Goal: Task Accomplishment & Management: Use online tool/utility

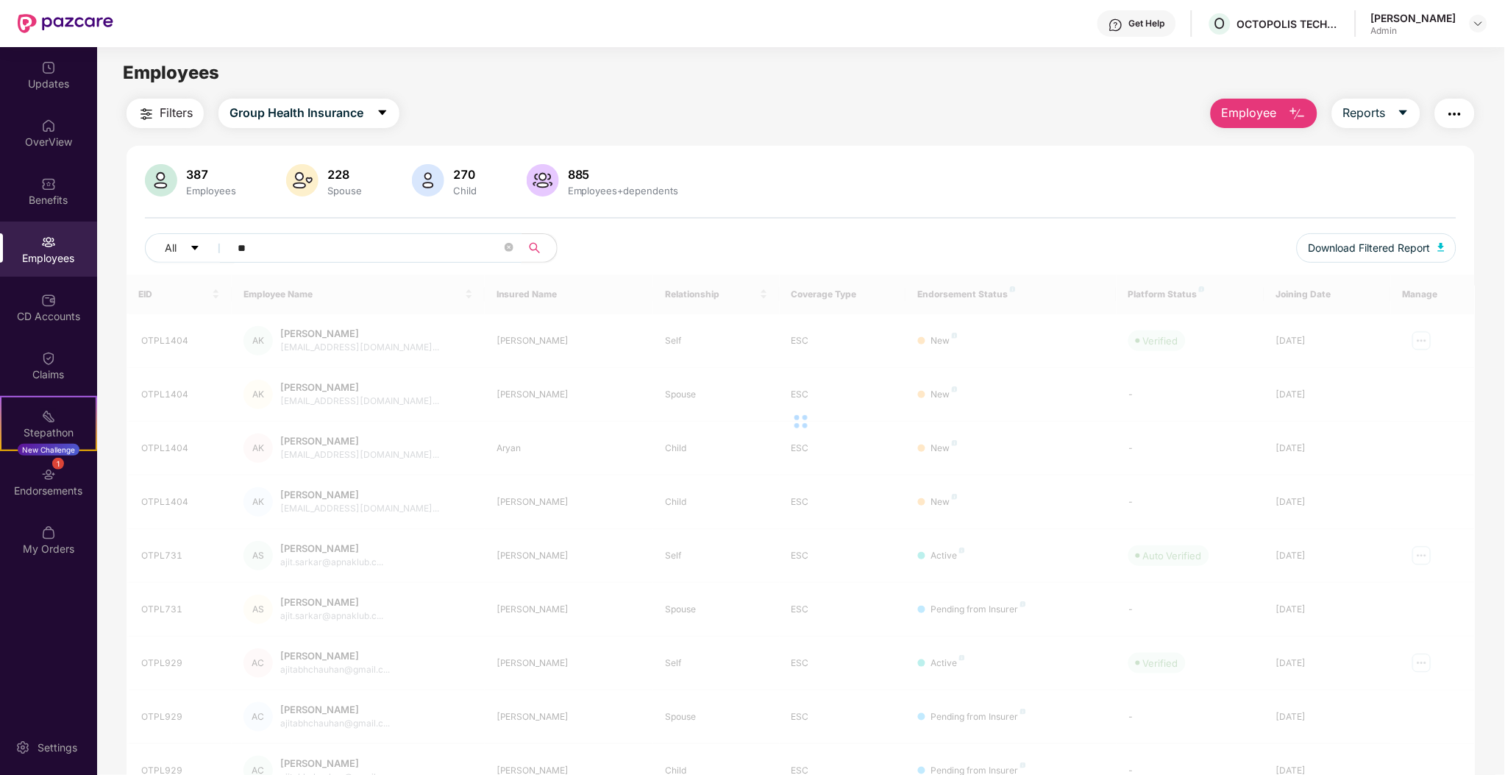
type input "*"
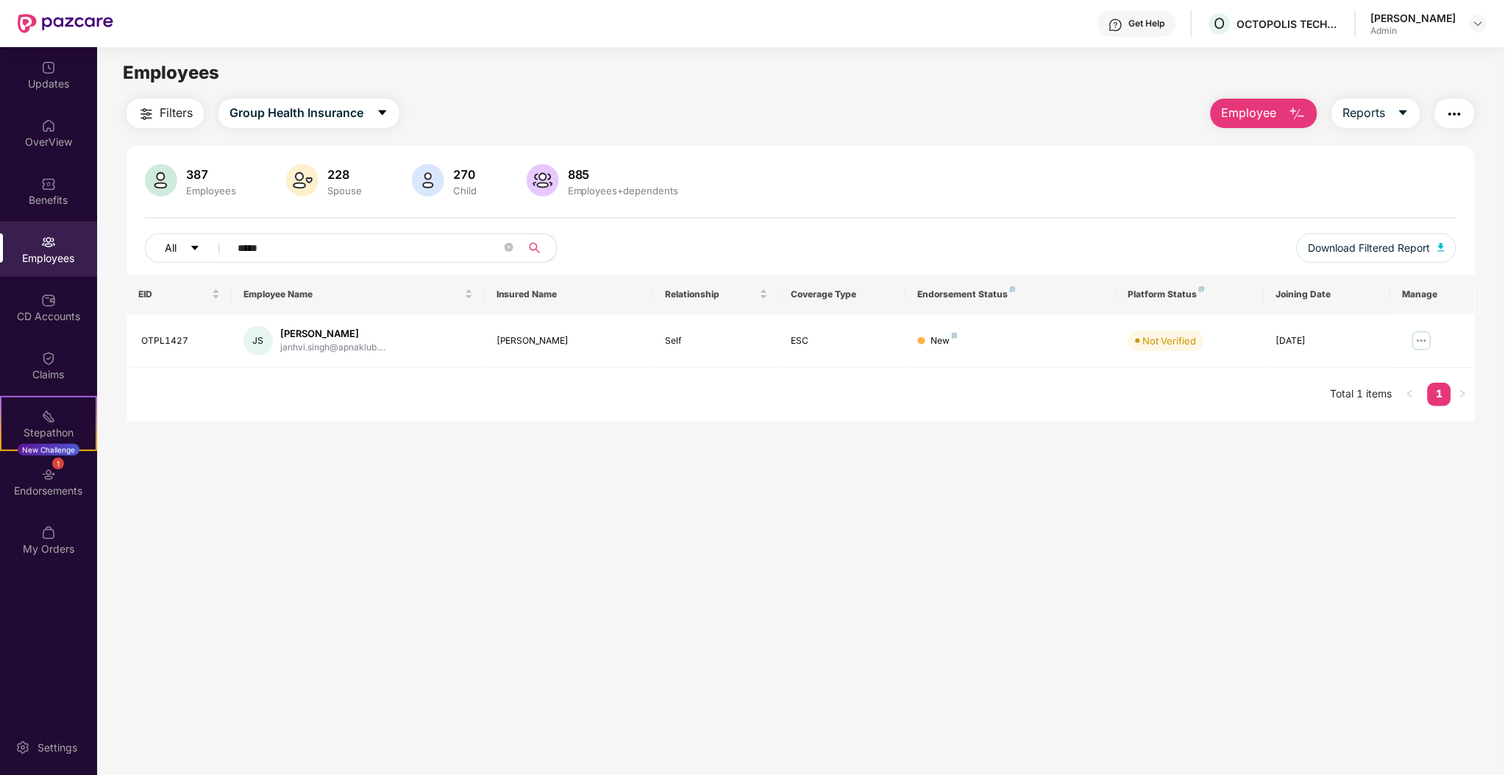
type input "*****"
click at [189, 255] on button "All" at bounding box center [190, 247] width 90 height 29
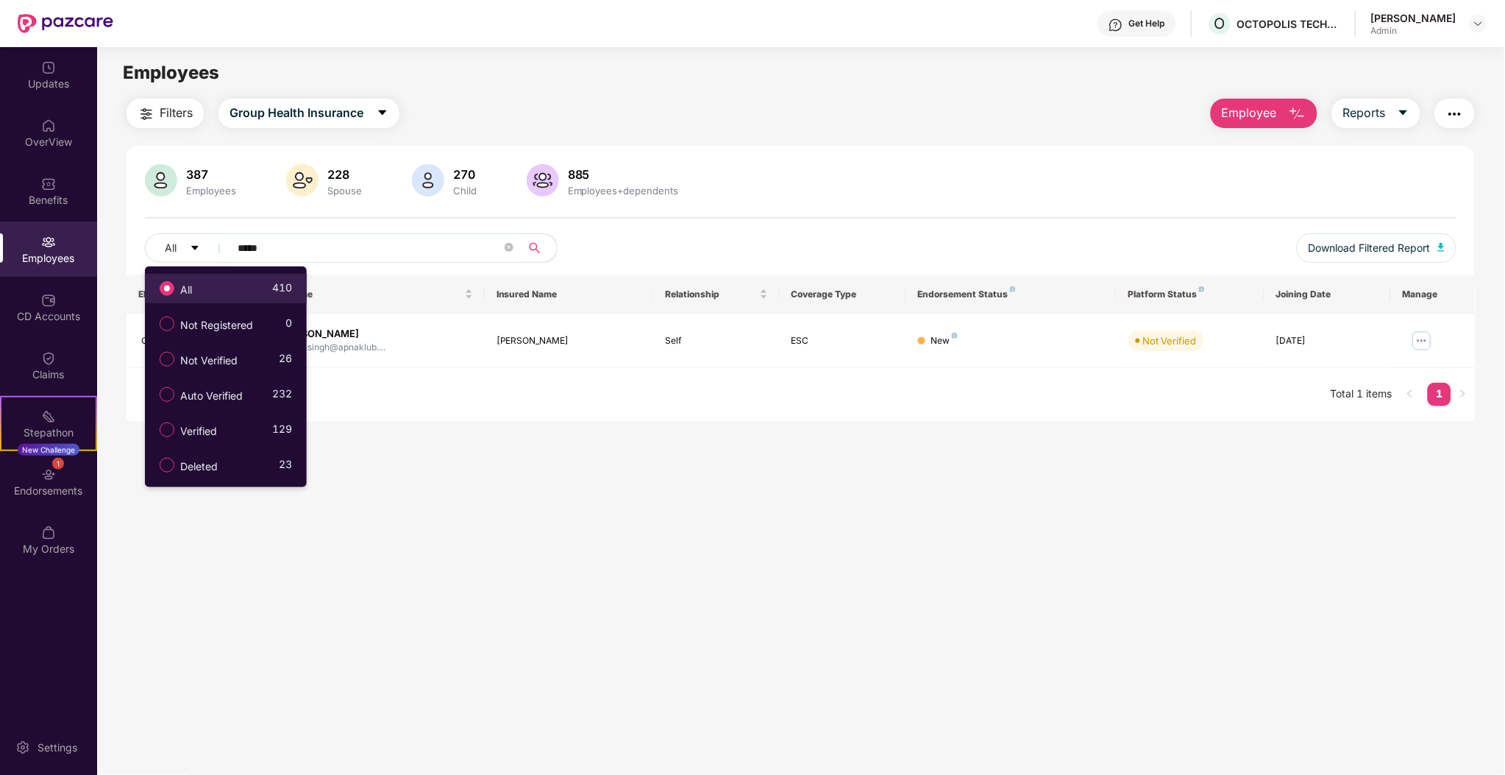
click at [191, 283] on span "All" at bounding box center [186, 290] width 24 height 16
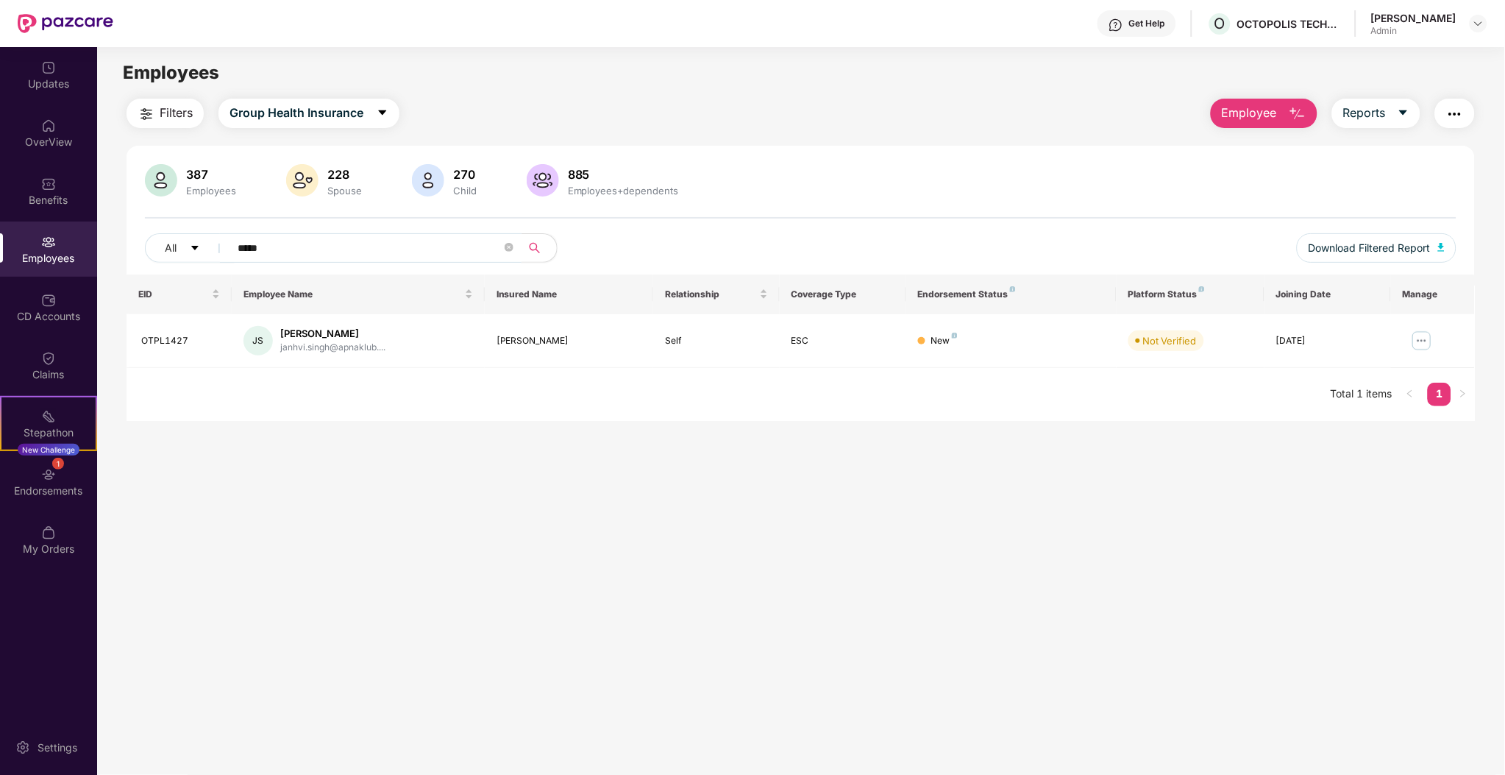
click at [337, 247] on input "*****" at bounding box center [370, 248] width 264 height 22
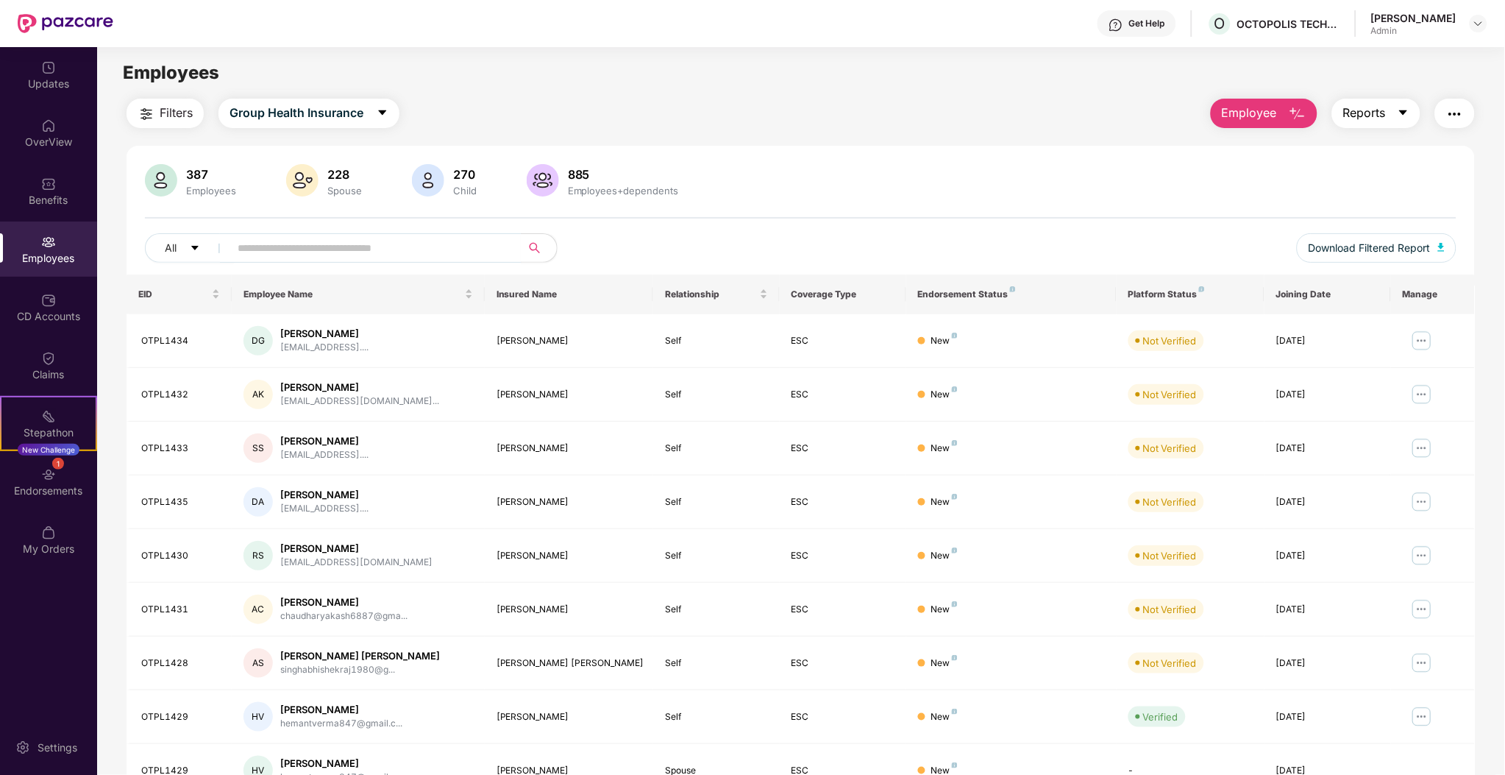
click at [1375, 124] on button "Reports" at bounding box center [1376, 113] width 88 height 29
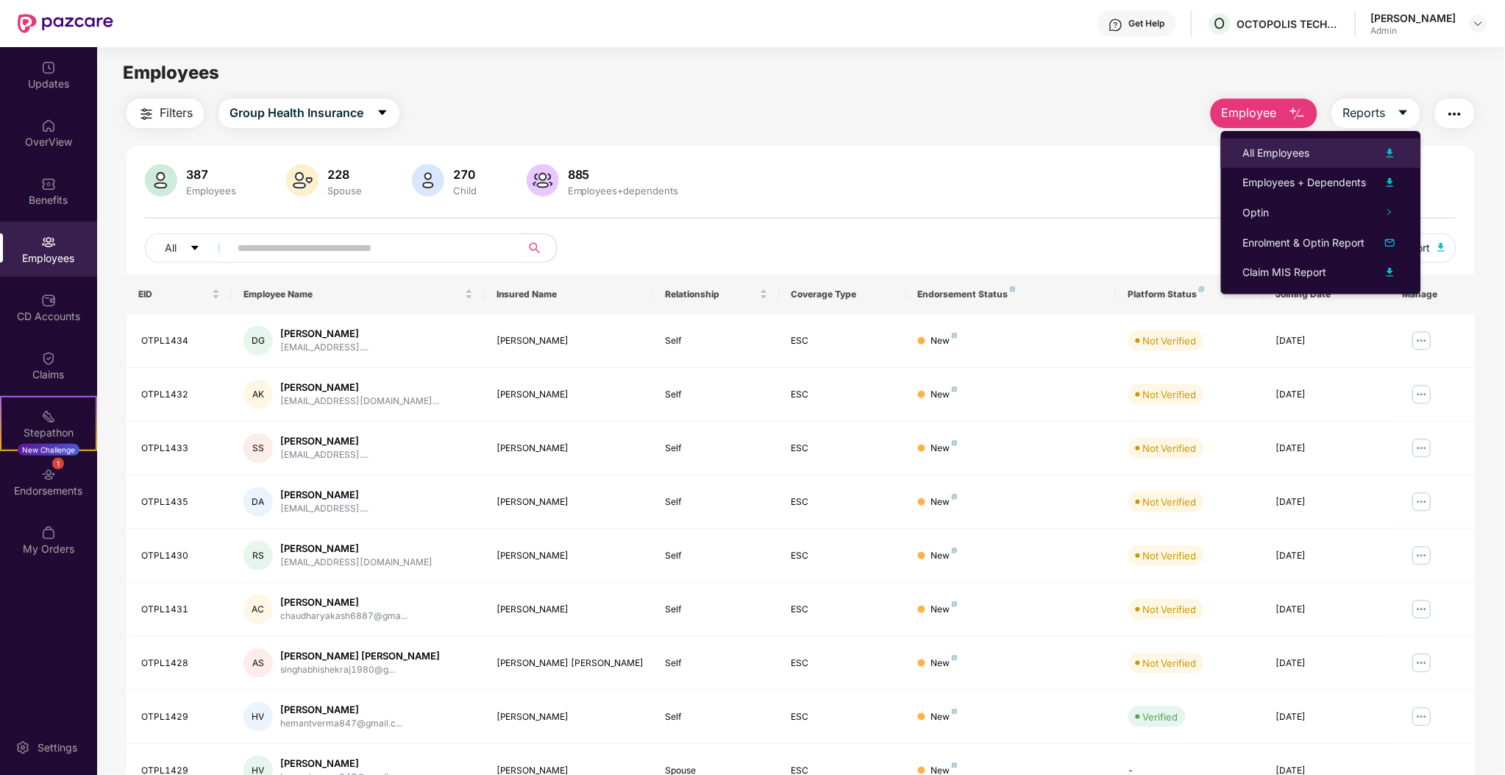
click at [1332, 154] on div "All Employees" at bounding box center [1321, 153] width 156 height 18
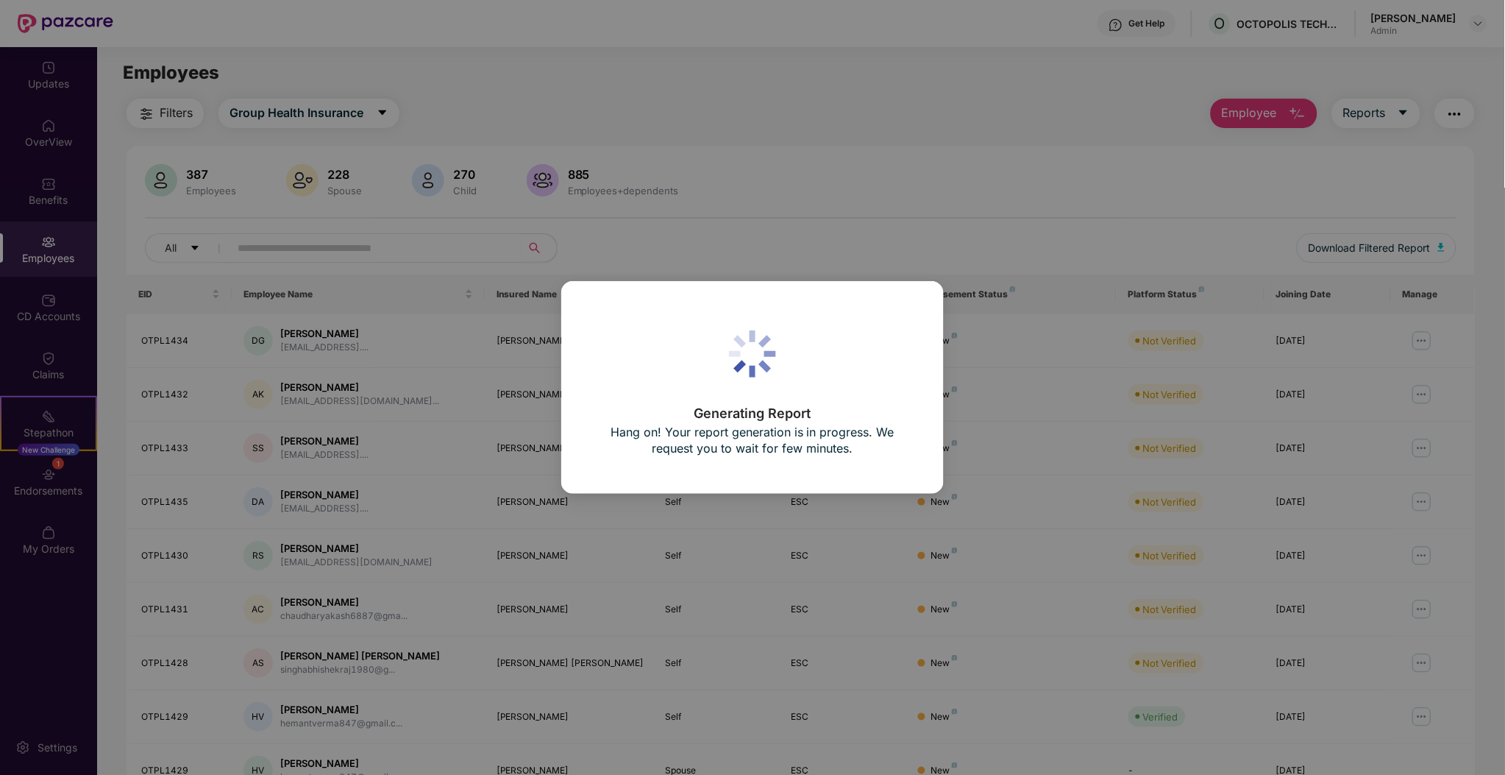
click at [1033, 210] on div "Generating Report Hang on! Your report generation is in progress. We request yo…" at bounding box center [752, 387] width 1505 height 775
click at [909, 302] on div "Generating Report Hang on! Your report generation is in progress. We request yo…" at bounding box center [752, 387] width 383 height 213
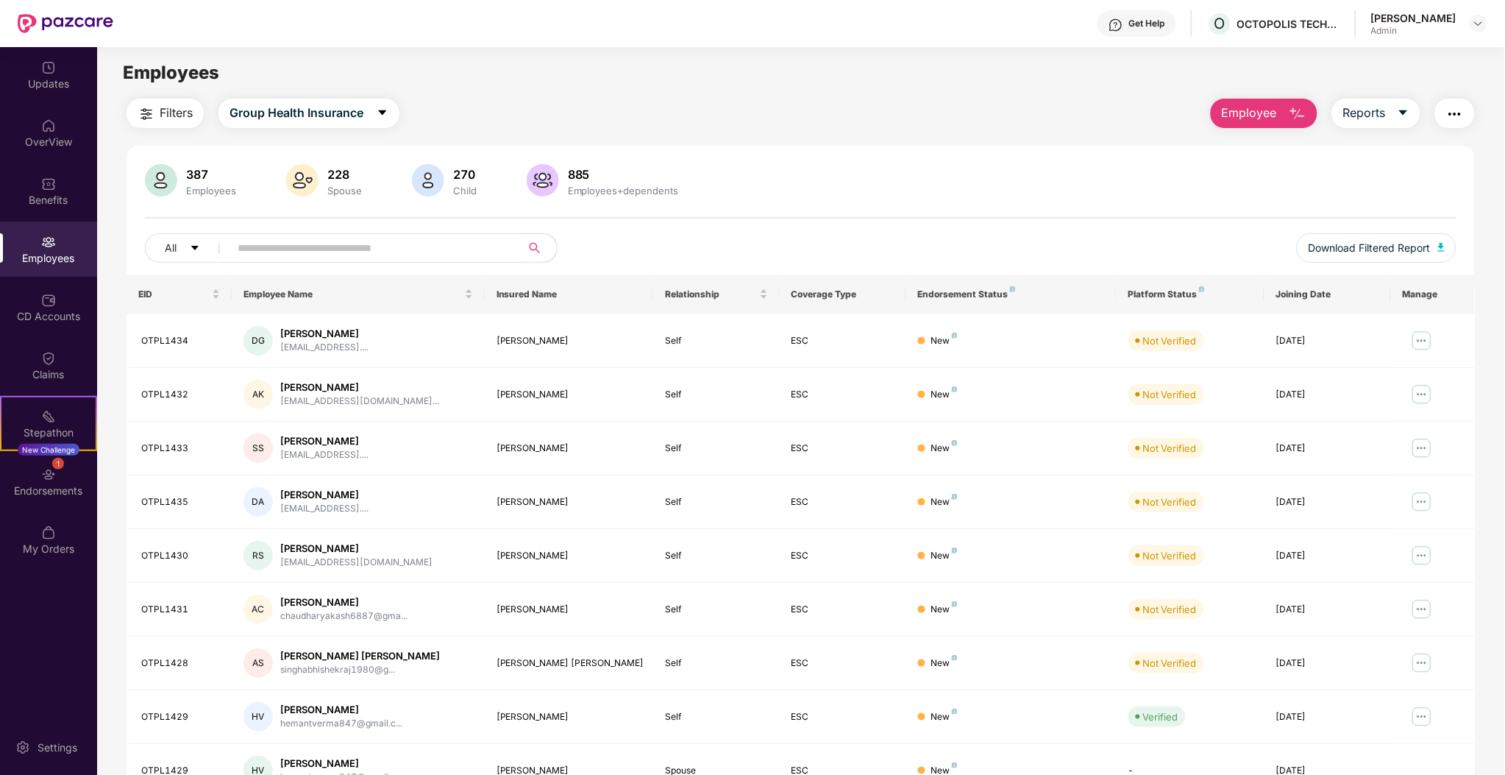
click at [1452, 110] on img "button" at bounding box center [1455, 114] width 18 height 18
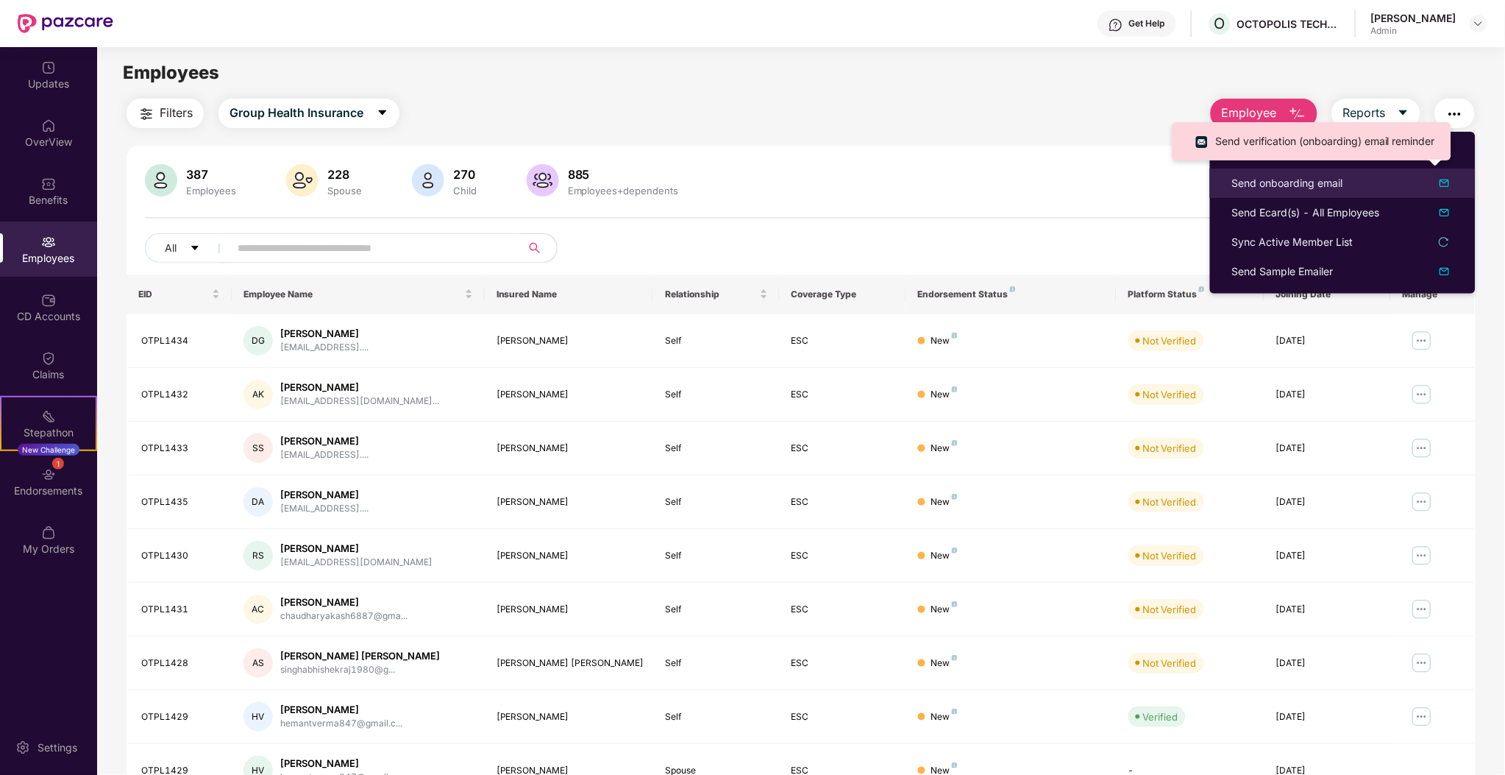
click at [1252, 188] on div "Send onboarding email" at bounding box center [1287, 183] width 111 height 16
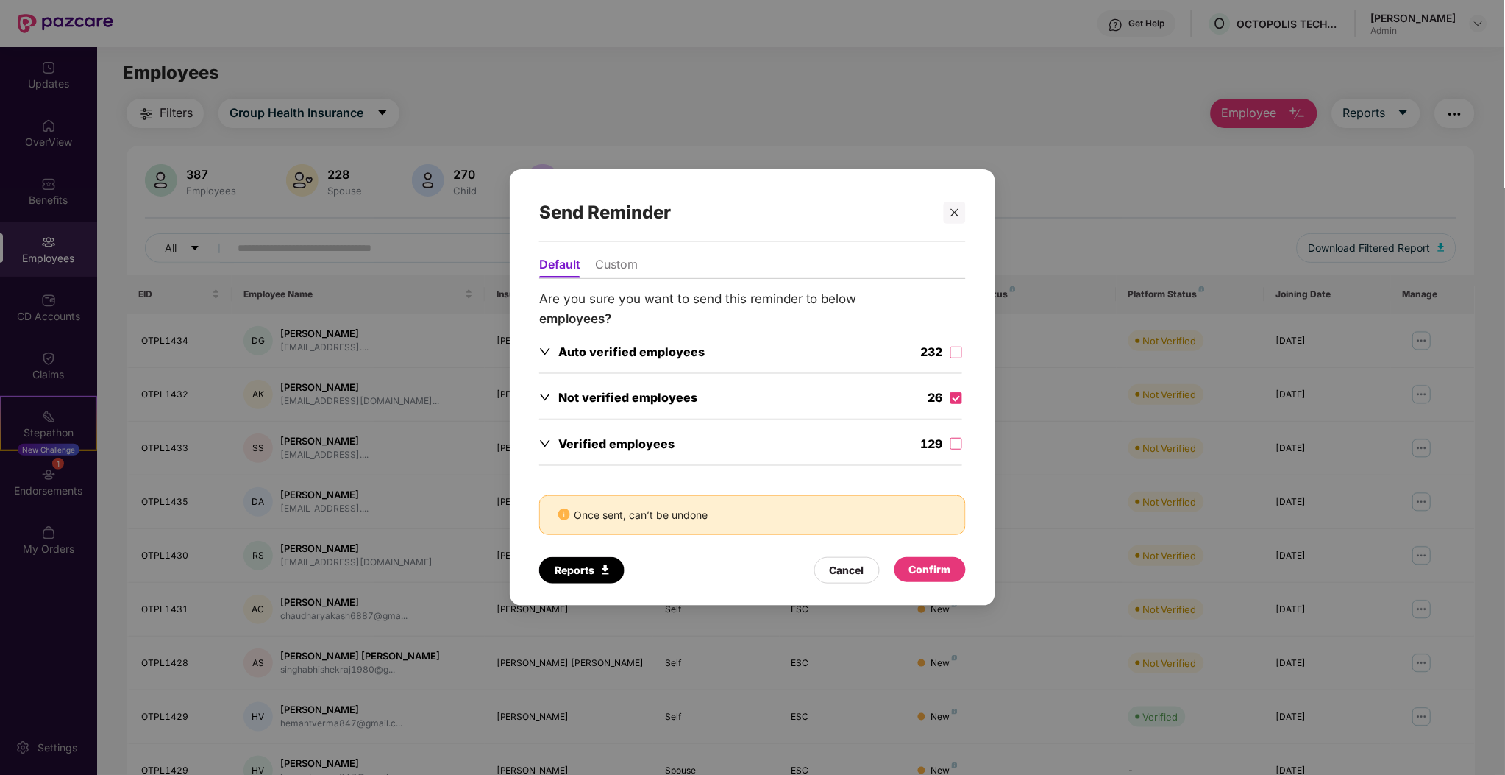
click at [942, 565] on div "Confirm" at bounding box center [930, 569] width 42 height 16
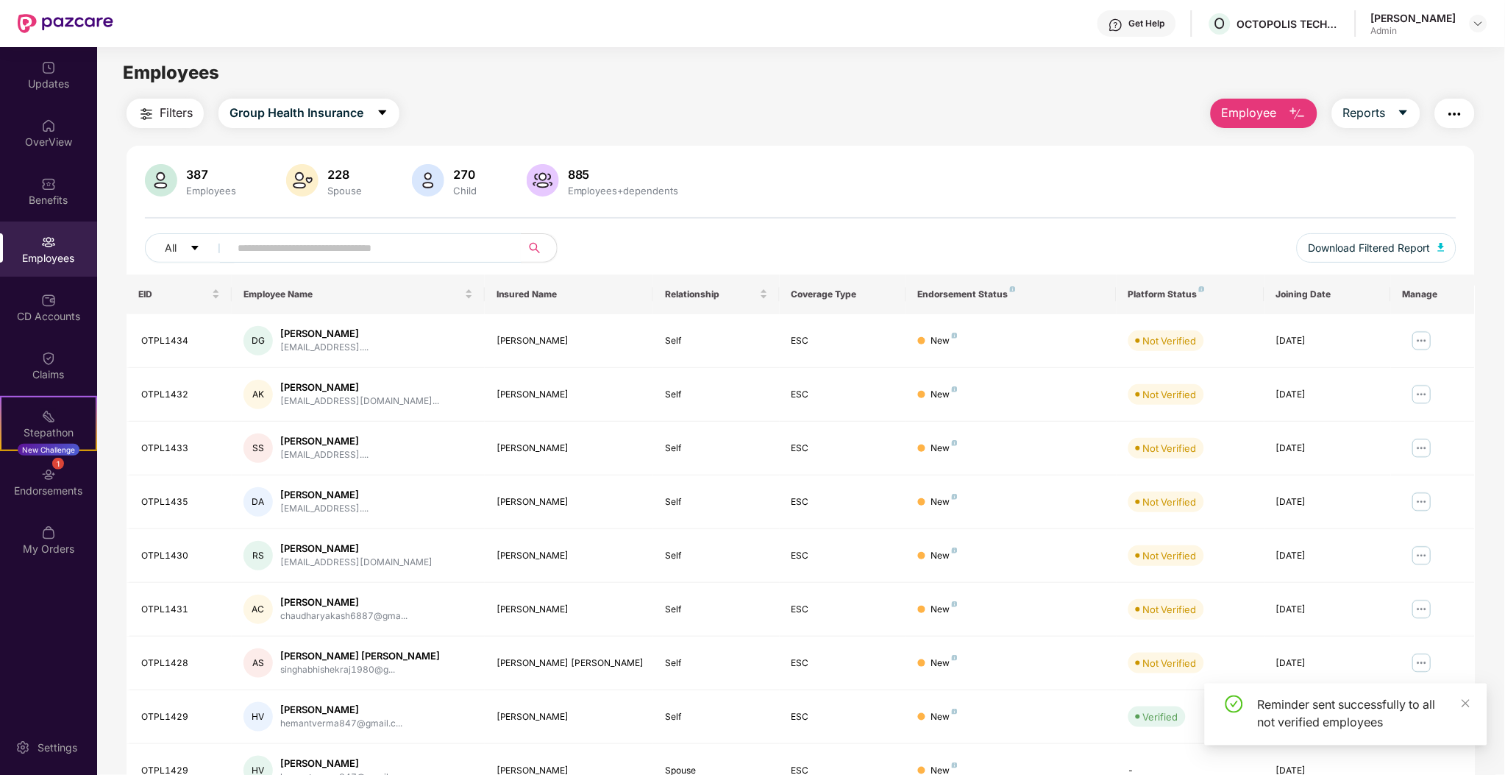
click at [942, 565] on td "New" at bounding box center [1011, 556] width 210 height 54
click at [1442, 120] on button "button" at bounding box center [1455, 113] width 40 height 29
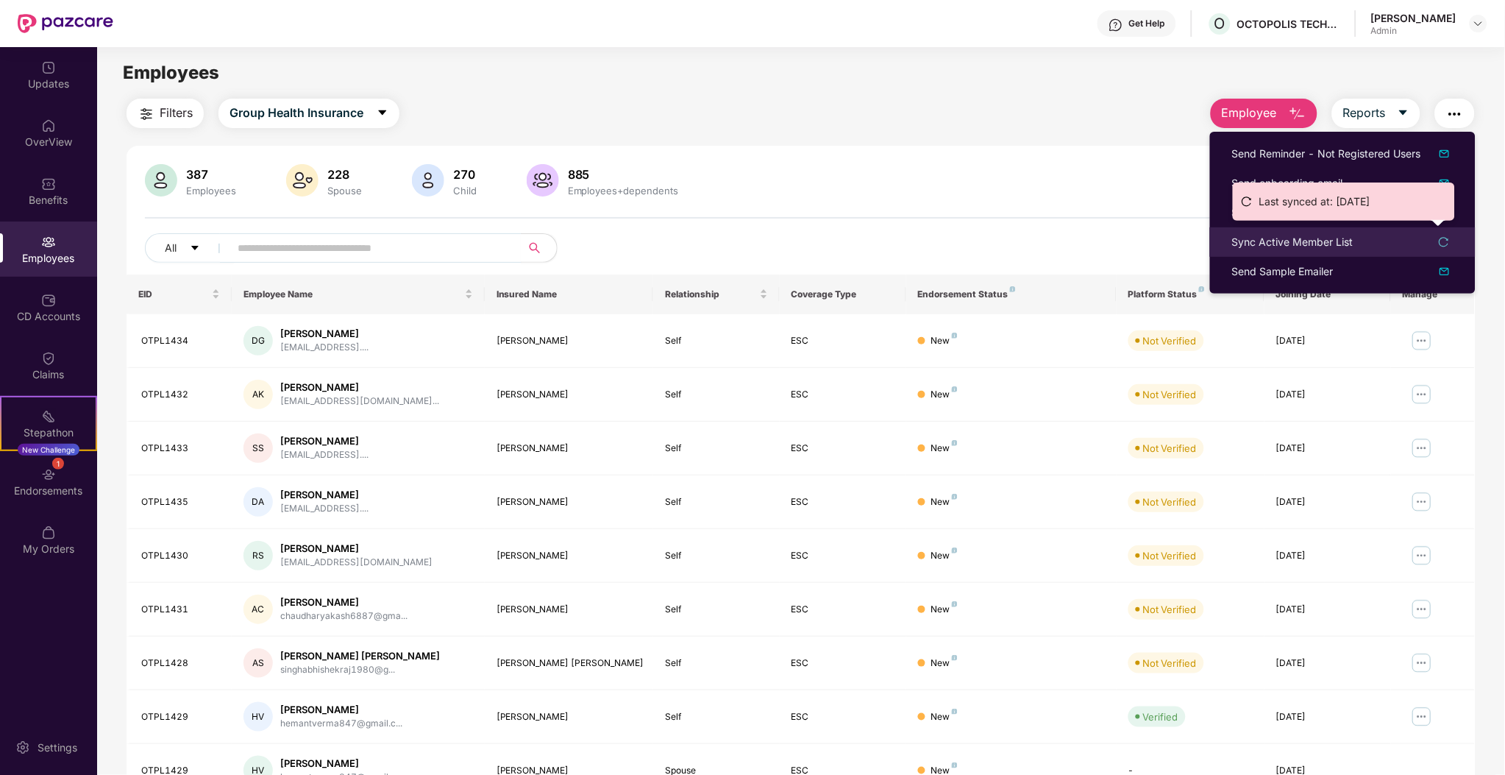
click at [1357, 248] on div "Sync Active Member List" at bounding box center [1342, 242] width 221 height 16
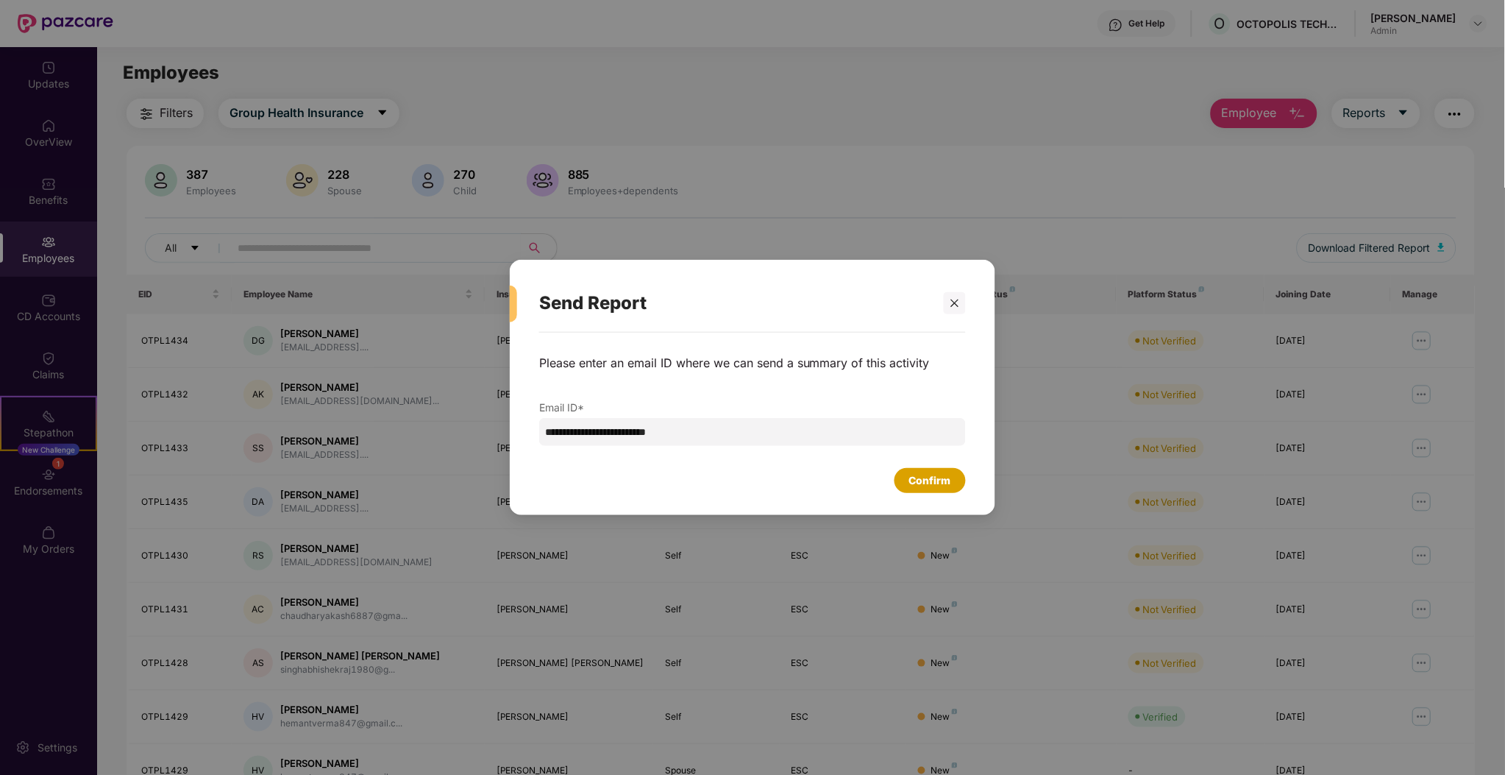
click at [944, 471] on div "Confirm" at bounding box center [930, 480] width 71 height 25
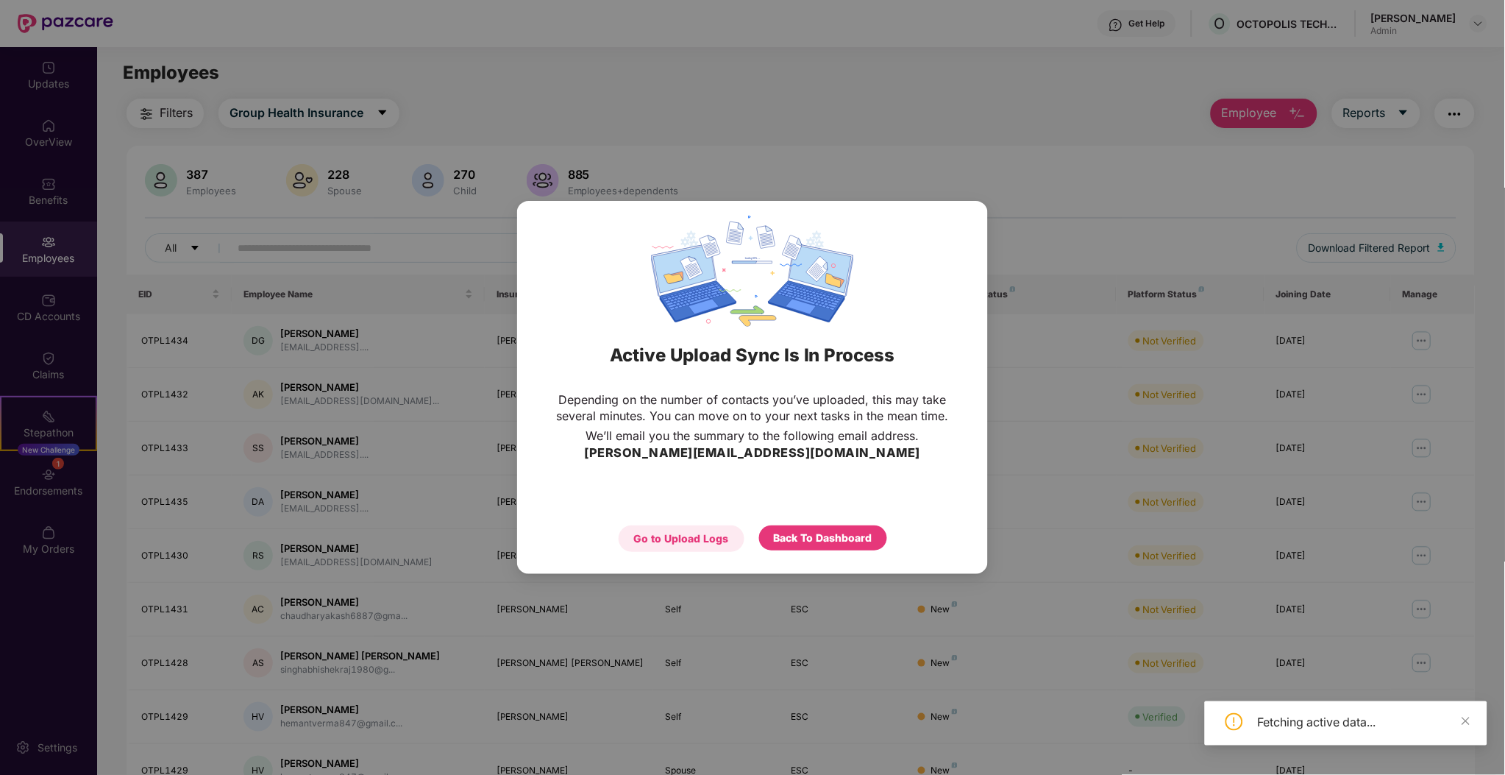
click at [687, 532] on div "Go to Upload Logs" at bounding box center [681, 538] width 95 height 16
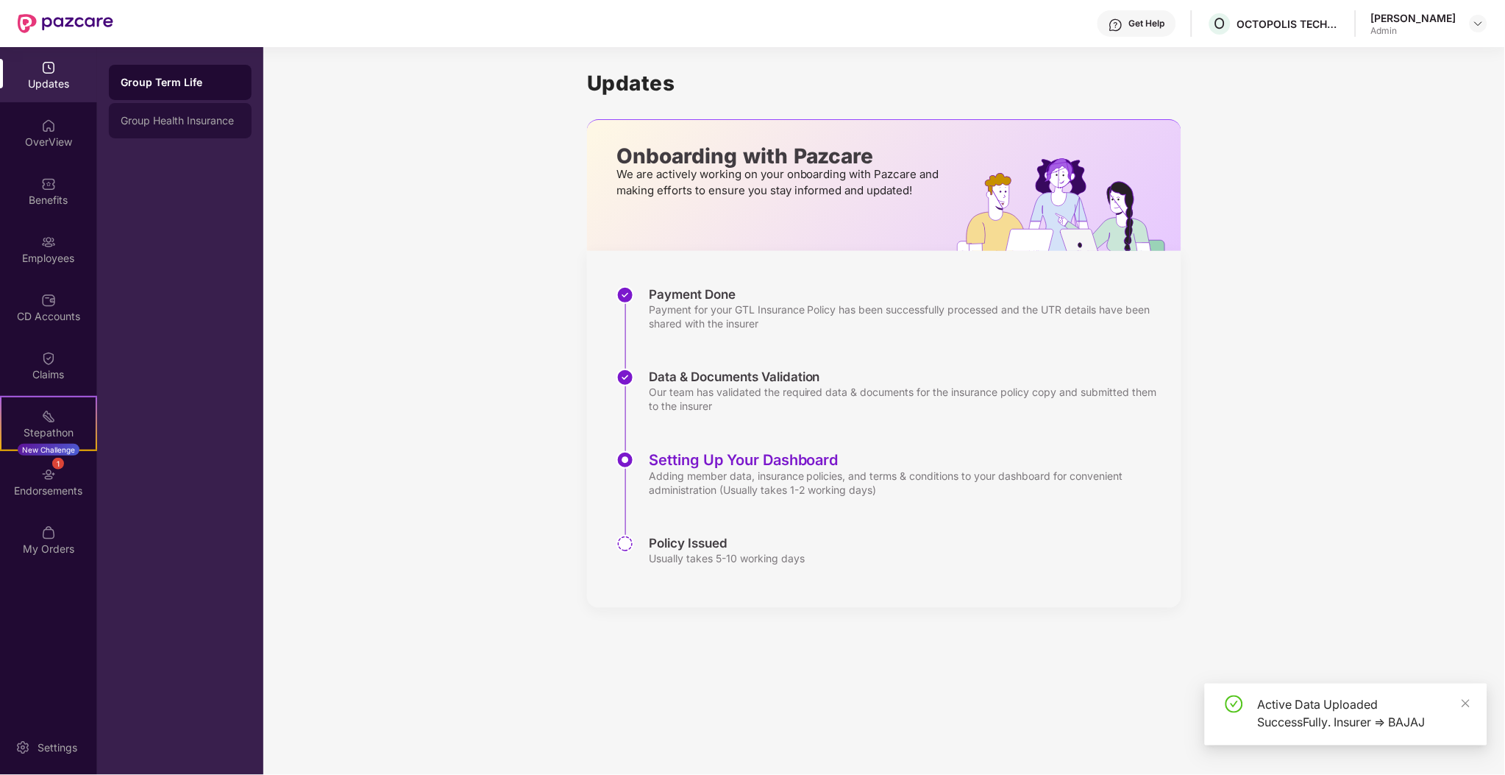
click at [209, 124] on div "Group Health Insurance" at bounding box center [180, 121] width 119 height 12
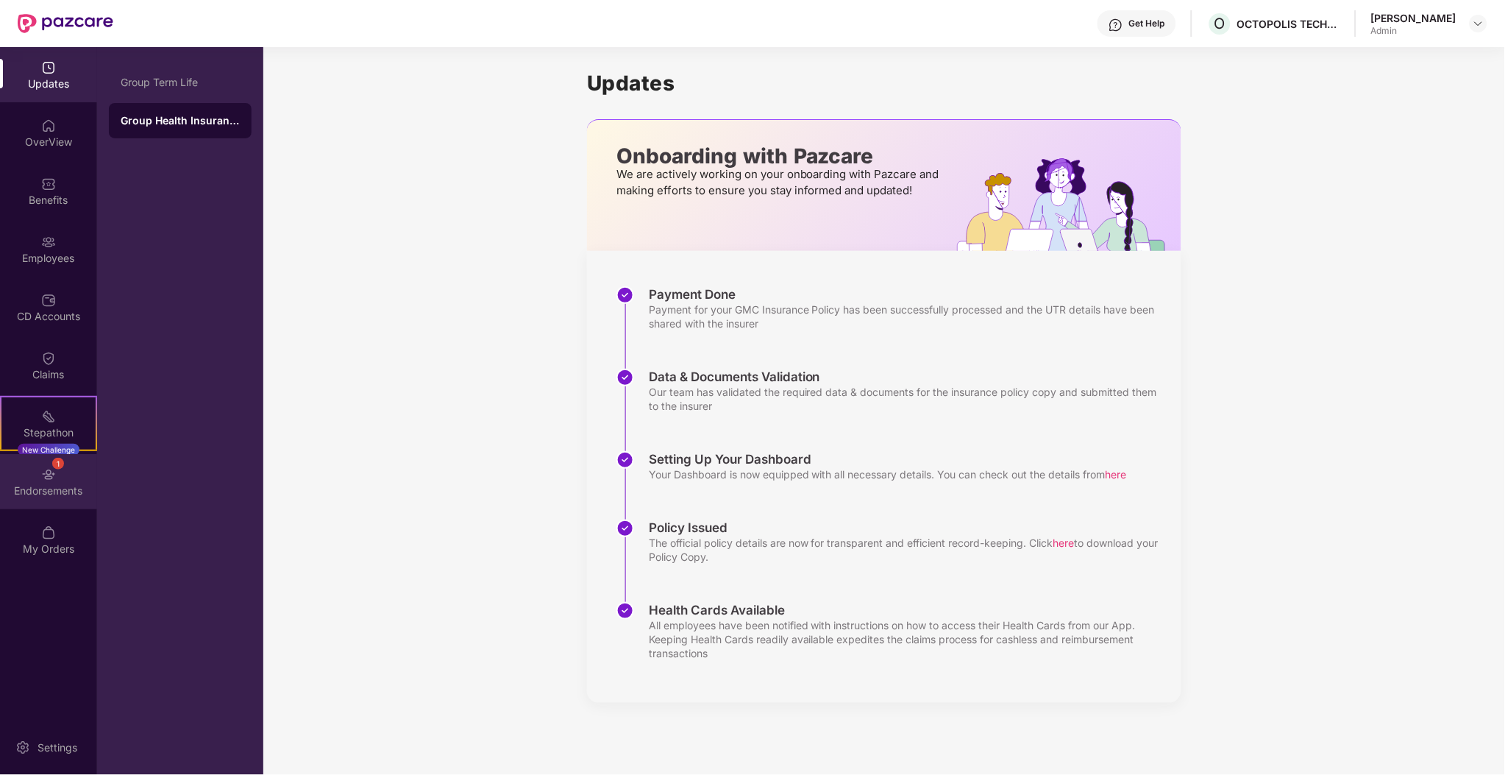
click at [83, 499] on div "1 Endorsements" at bounding box center [48, 481] width 97 height 55
